Goal: Book appointment/travel/reservation

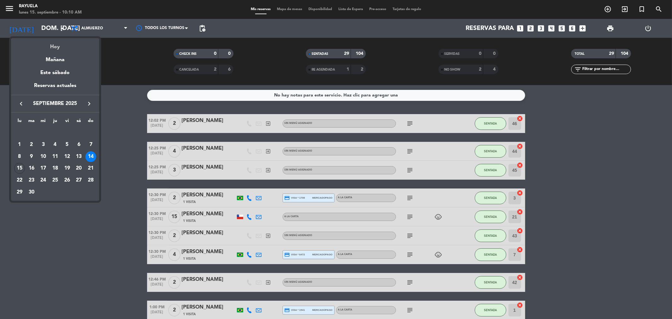
scroll to position [111, 0]
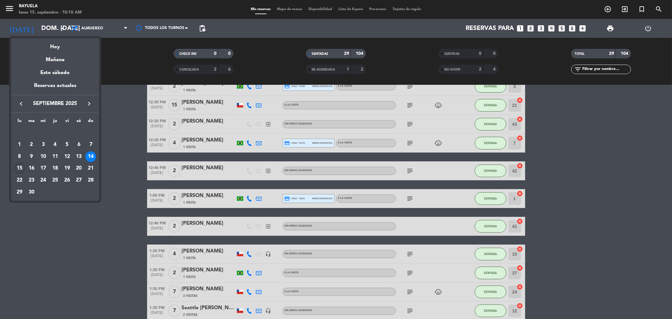
click at [15, 166] on div "15" at bounding box center [19, 168] width 11 height 11
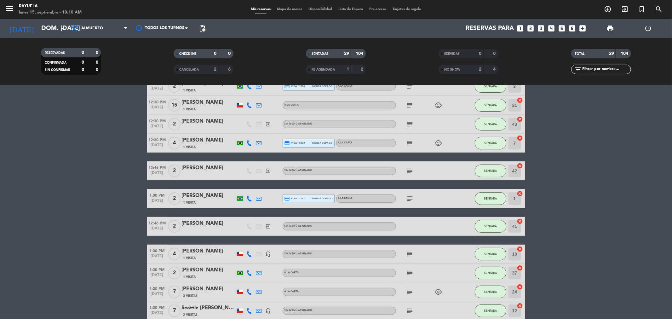
type input "lun. [DATE]"
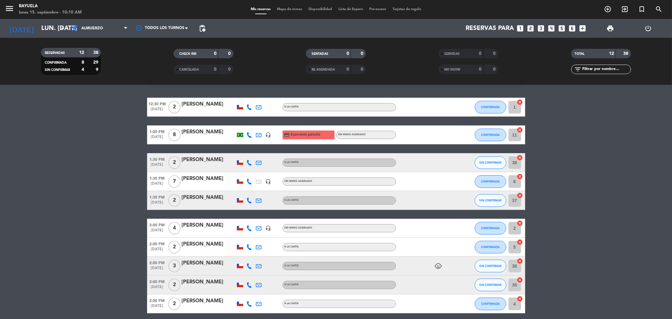
scroll to position [0, 0]
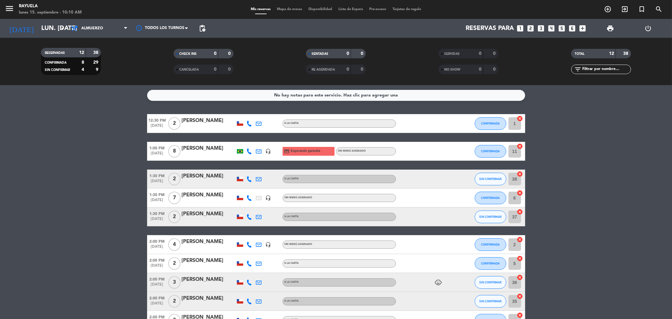
click at [626, 159] on bookings-row "12:30 PM [DATE] 2 [PERSON_NAME] A [PERSON_NAME] CONFIRMADA 1 cancel 1:00 PM [DA…" at bounding box center [336, 245] width 672 height 262
click at [495, 178] on span "SIN CONFIRMAR" at bounding box center [490, 178] width 22 height 3
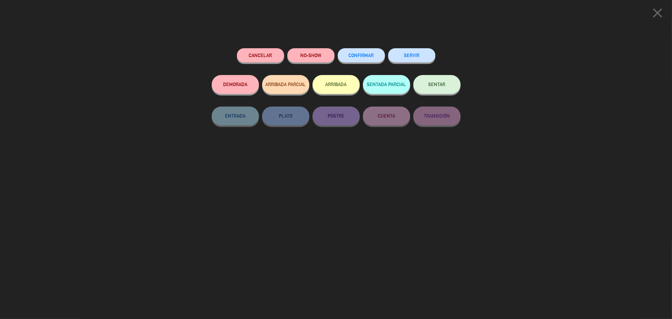
click at [366, 57] on span "CONFIRMAR" at bounding box center [361, 55] width 25 height 5
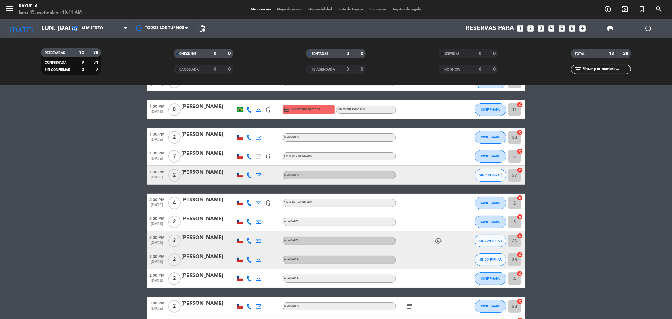
scroll to position [89, 0]
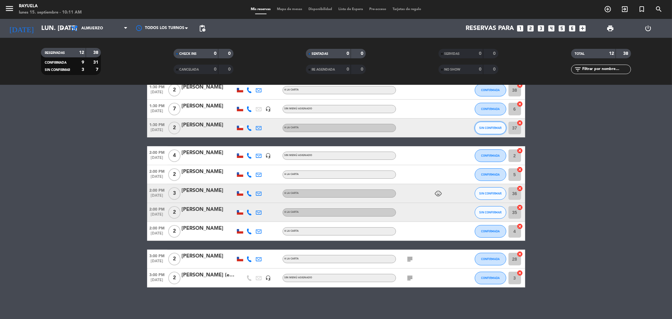
click at [493, 124] on button "SIN CONFIRMAR" at bounding box center [490, 128] width 31 height 13
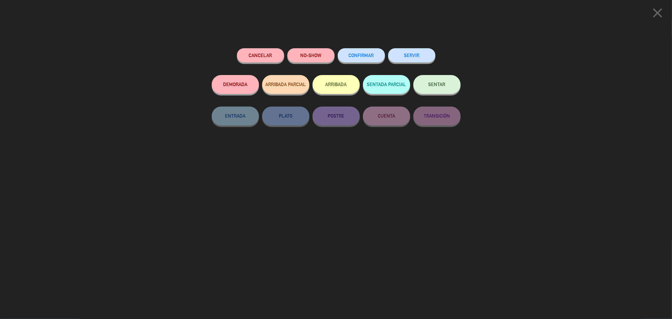
click at [371, 60] on button "CONFIRMAR" at bounding box center [361, 55] width 47 height 14
click at [361, 59] on button "CONFIRMAR" at bounding box center [361, 55] width 47 height 14
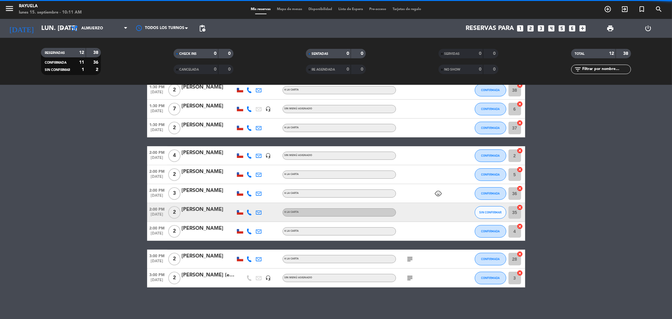
click at [487, 217] on button "SIN CONFIRMAR" at bounding box center [490, 212] width 31 height 13
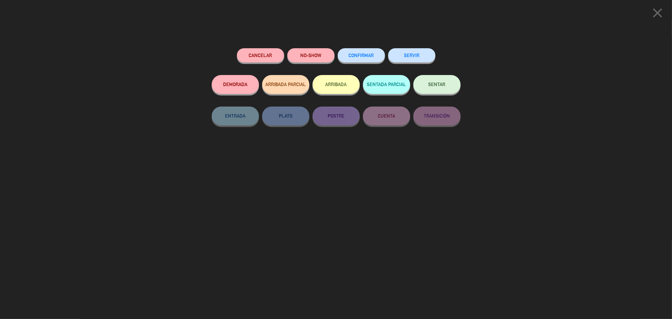
click at [348, 60] on button "CONFIRMAR" at bounding box center [361, 55] width 47 height 14
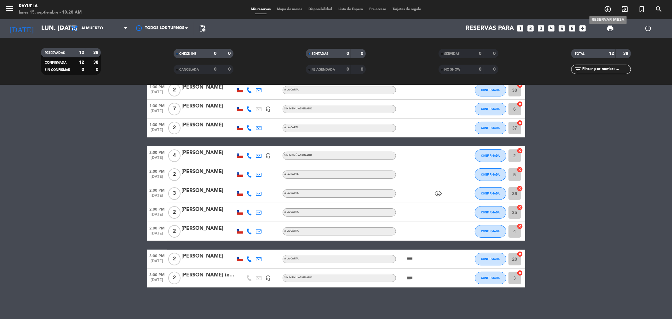
click at [609, 7] on icon "add_circle_outline" at bounding box center [608, 9] width 8 height 8
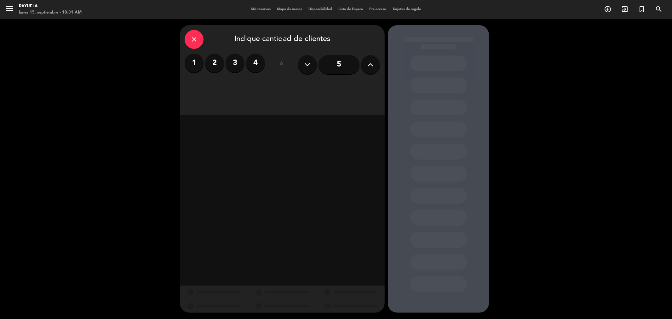
click at [194, 40] on icon "close" at bounding box center [194, 40] width 8 height 8
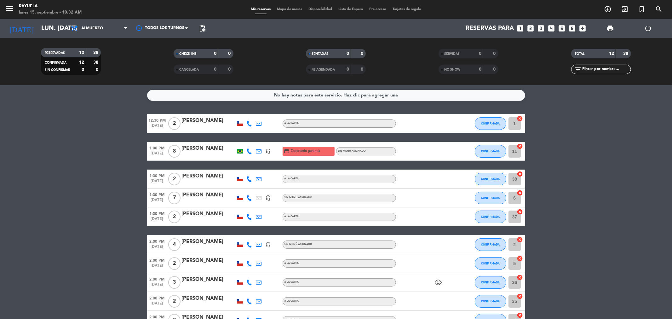
scroll to position [35, 0]
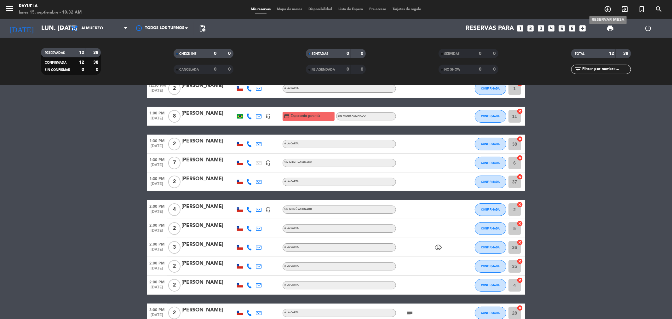
click at [606, 8] on icon "add_circle_outline" at bounding box center [608, 9] width 8 height 8
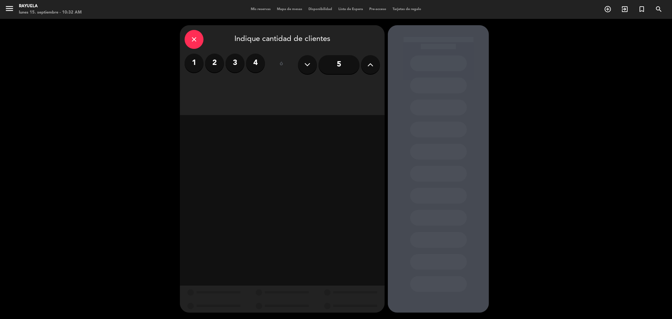
click at [369, 65] on icon at bounding box center [370, 64] width 6 height 9
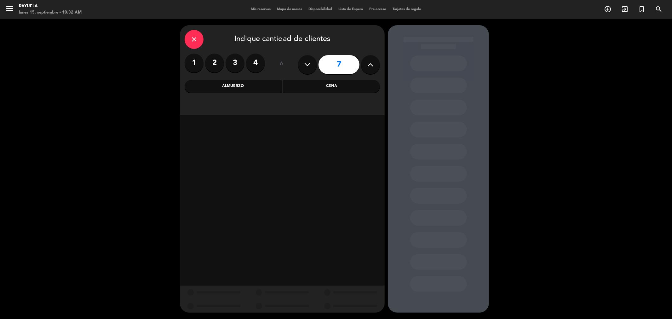
click at [369, 65] on icon at bounding box center [370, 64] width 6 height 9
drag, startPoint x: 307, startPoint y: 65, endPoint x: 271, endPoint y: 77, distance: 37.7
click at [306, 65] on icon at bounding box center [308, 64] width 6 height 9
type input "8"
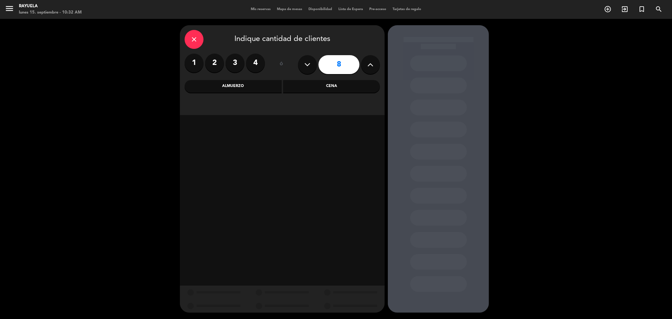
click at [233, 82] on div "Almuerzo" at bounding box center [233, 86] width 97 height 13
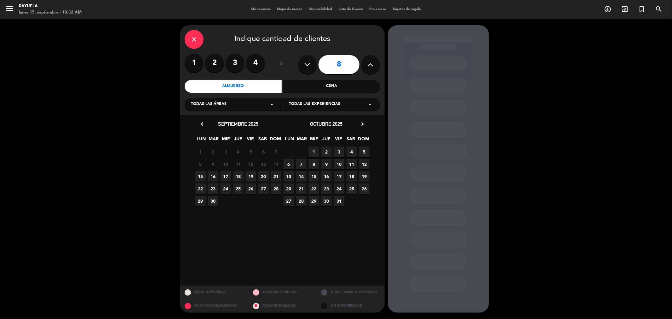
click at [326, 189] on span "23" at bounding box center [326, 188] width 10 height 10
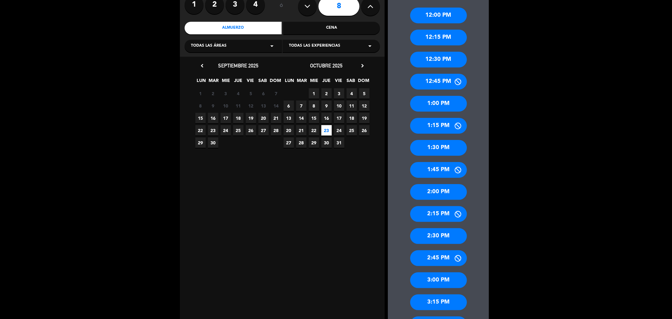
scroll to position [70, 0]
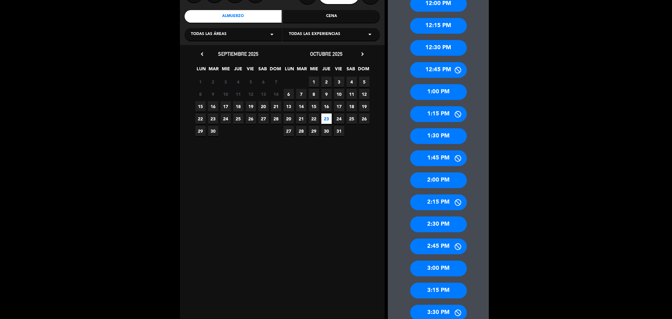
click at [430, 225] on div "2:30 PM" at bounding box center [438, 224] width 57 height 16
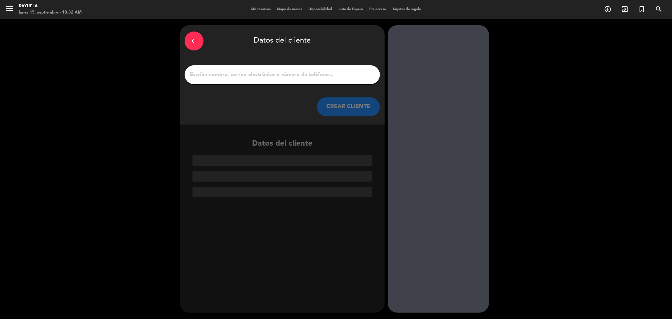
scroll to position [0, 0]
click at [279, 68] on div at bounding box center [282, 74] width 195 height 19
click at [293, 78] on input "1" at bounding box center [282, 74] width 186 height 9
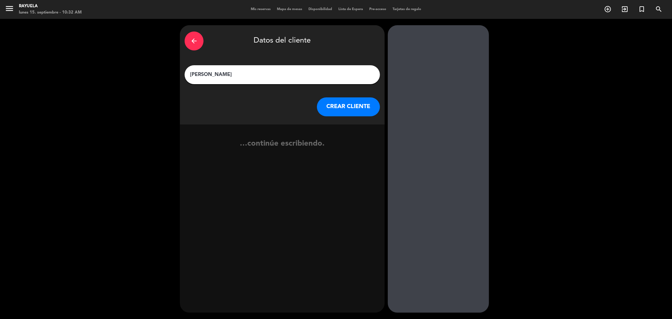
type input "[PERSON_NAME]"
click at [361, 109] on button "CREAR CLIENTE" at bounding box center [348, 106] width 63 height 19
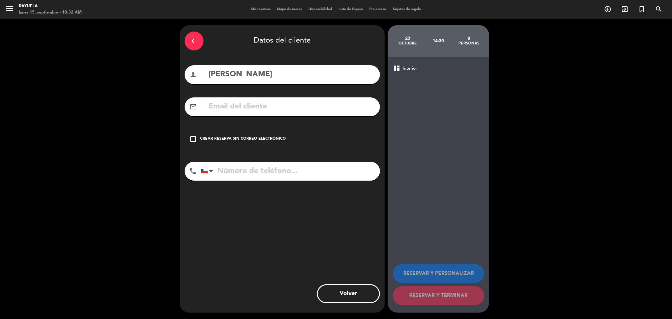
click at [232, 109] on input "text" at bounding box center [291, 106] width 167 height 13
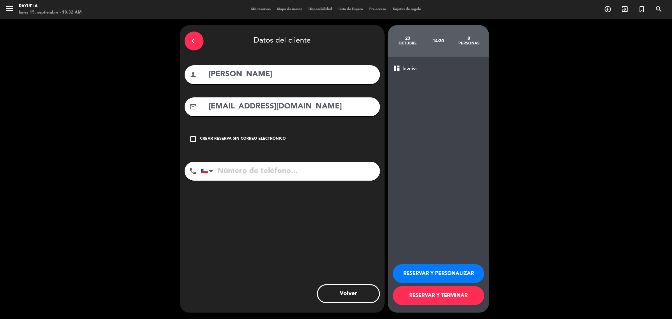
type input "[EMAIL_ADDRESS][DOMAIN_NAME]"
click at [224, 167] on input "tel" at bounding box center [290, 171] width 179 height 19
type input "968557304"
click at [449, 297] on button "RESERVAR Y TERMINAR" at bounding box center [438, 295] width 91 height 19
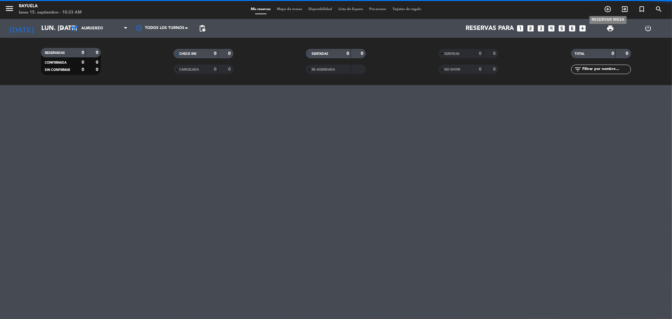
click at [608, 11] on icon "add_circle_outline" at bounding box center [608, 9] width 8 height 8
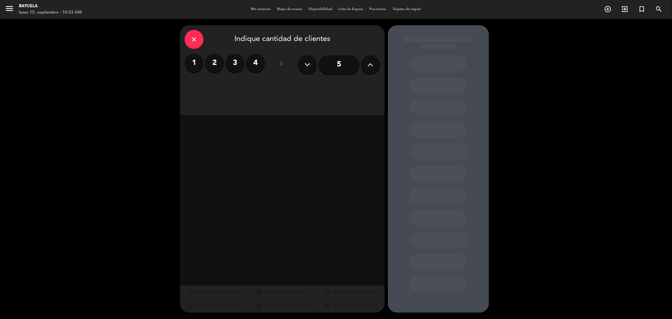
click at [370, 67] on icon at bounding box center [370, 64] width 6 height 9
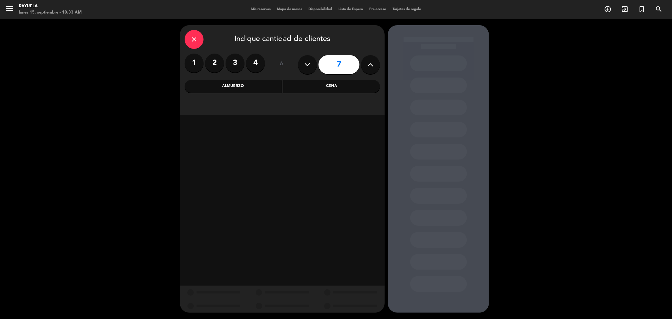
click at [370, 67] on icon at bounding box center [370, 64] width 6 height 9
click at [305, 67] on icon at bounding box center [308, 64] width 6 height 9
type input "8"
click at [231, 86] on div "Almuerzo" at bounding box center [233, 86] width 97 height 13
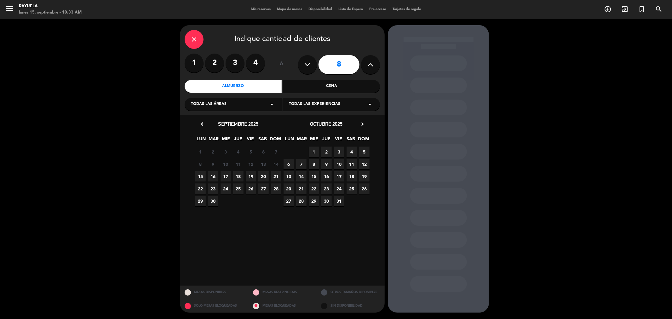
click at [325, 188] on span "23" at bounding box center [326, 188] width 10 height 10
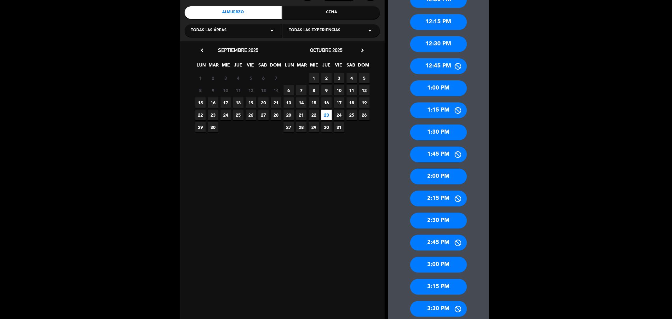
scroll to position [105, 0]
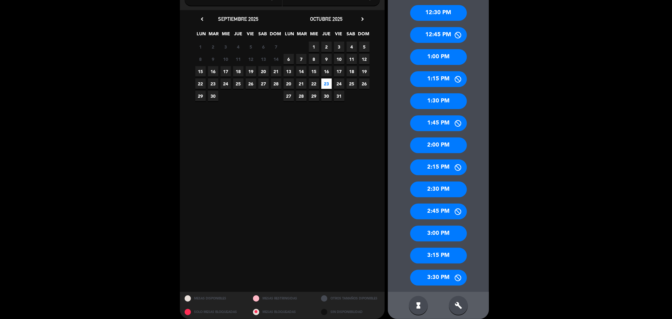
click at [437, 189] on div "2:30 PM" at bounding box center [438, 189] width 57 height 16
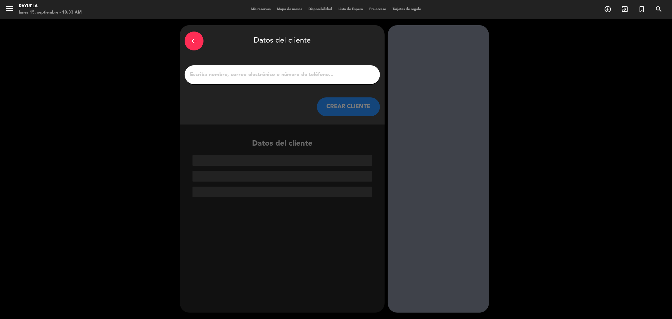
scroll to position [0, 0]
click at [267, 66] on div at bounding box center [282, 74] width 195 height 19
click at [271, 70] on input "1" at bounding box center [282, 74] width 186 height 9
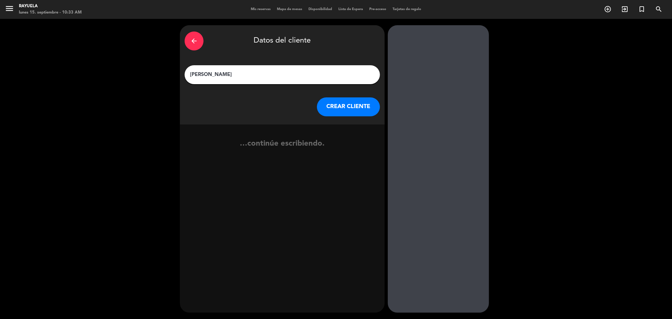
type input "[PERSON_NAME]"
click at [345, 114] on button "CREAR CLIENTE" at bounding box center [348, 106] width 63 height 19
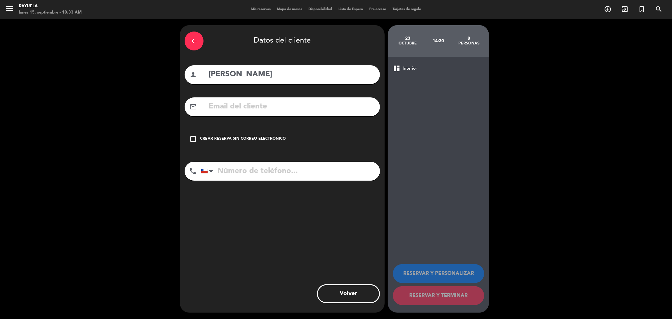
click at [281, 113] on div "mail_outline" at bounding box center [282, 106] width 195 height 19
click at [280, 117] on div "arrow_back Datos del cliente person [PERSON_NAME] mail_outline check_box_outlin…" at bounding box center [282, 168] width 205 height 287
click at [282, 112] on input "text" at bounding box center [291, 106] width 167 height 13
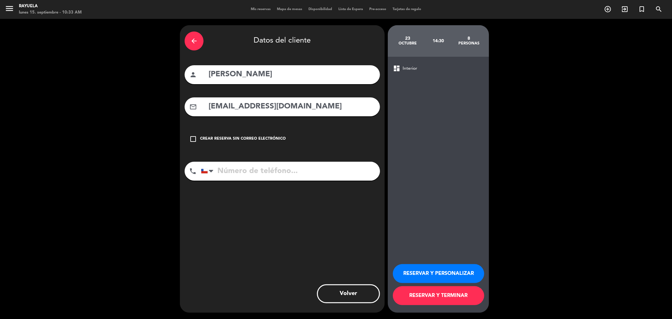
type input "[EMAIL_ADDRESS][DOMAIN_NAME]"
drag, startPoint x: 254, startPoint y: 184, endPoint x: 259, endPoint y: 176, distance: 9.1
click at [254, 184] on div "phone [GEOGRAPHIC_DATA] +1 [GEOGRAPHIC_DATA] +44 [GEOGRAPHIC_DATA] ([GEOGRAPHIC…" at bounding box center [282, 173] width 195 height 23
click at [259, 174] on input "tel" at bounding box center [290, 171] width 179 height 19
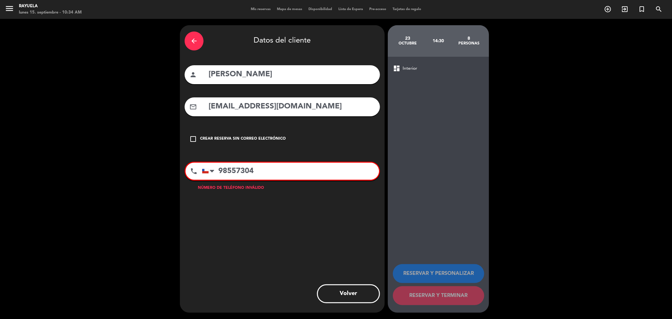
click at [224, 174] on input "98557304" at bounding box center [290, 170] width 177 height 17
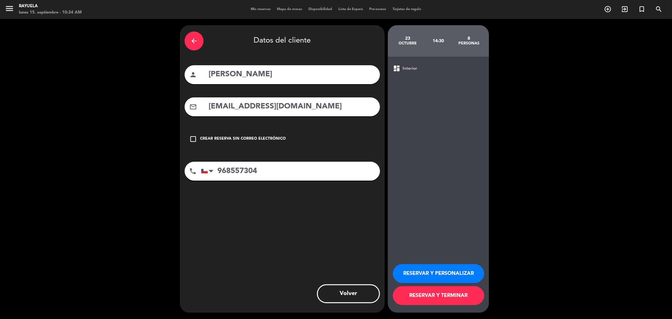
type input "968557304"
click at [443, 296] on button "RESERVAR Y TERMINAR" at bounding box center [438, 295] width 91 height 19
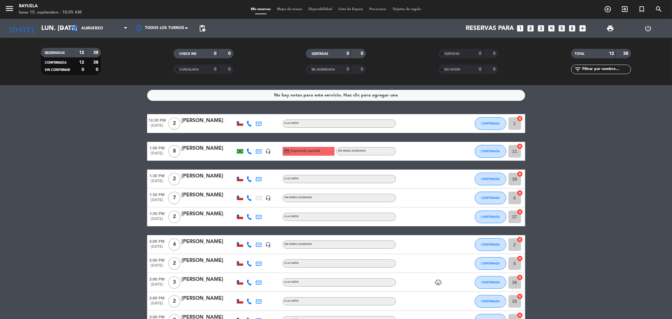
click at [341, 96] on div "No hay notas para este servicio. Haz clic para agregar una" at bounding box center [336, 95] width 124 height 7
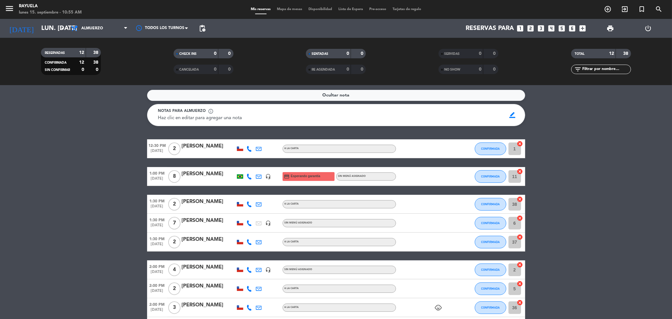
click at [339, 95] on span "Ocultar nota" at bounding box center [335, 95] width 27 height 7
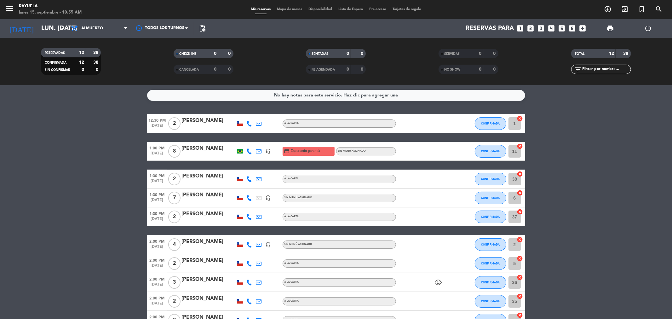
click at [70, 169] on bookings-row "12:30 PM [DATE] 2 [PERSON_NAME] A [PERSON_NAME] CONFIRMADA 1 cancel 1:00 PM [DA…" at bounding box center [336, 245] width 672 height 262
